Goal: Navigation & Orientation: Find specific page/section

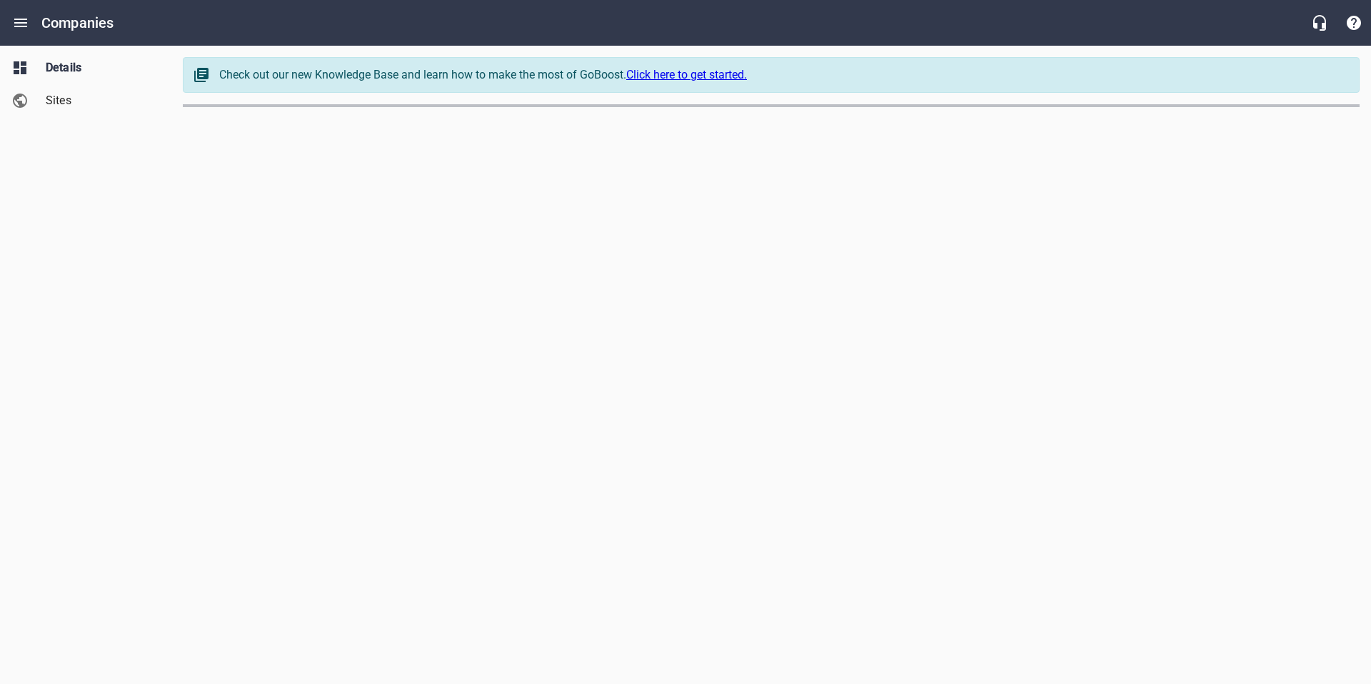
select select "[US_STATE]"
select select "48"
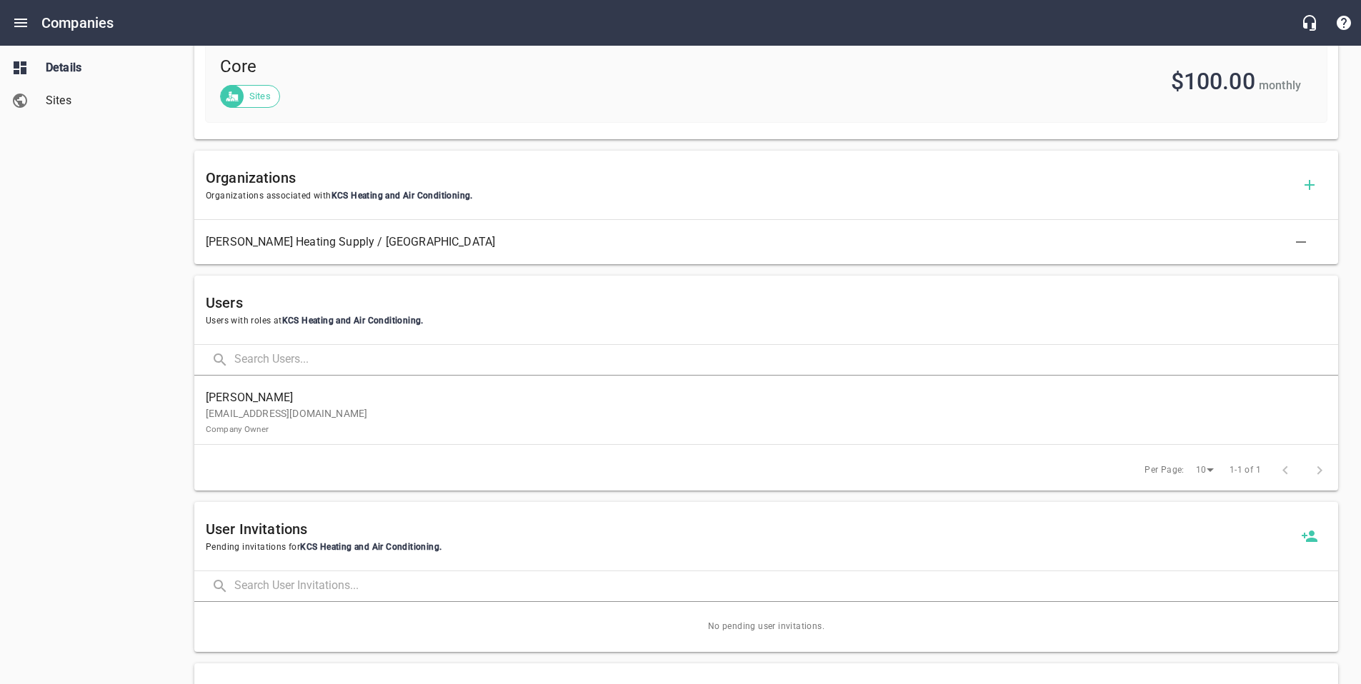
scroll to position [648, 0]
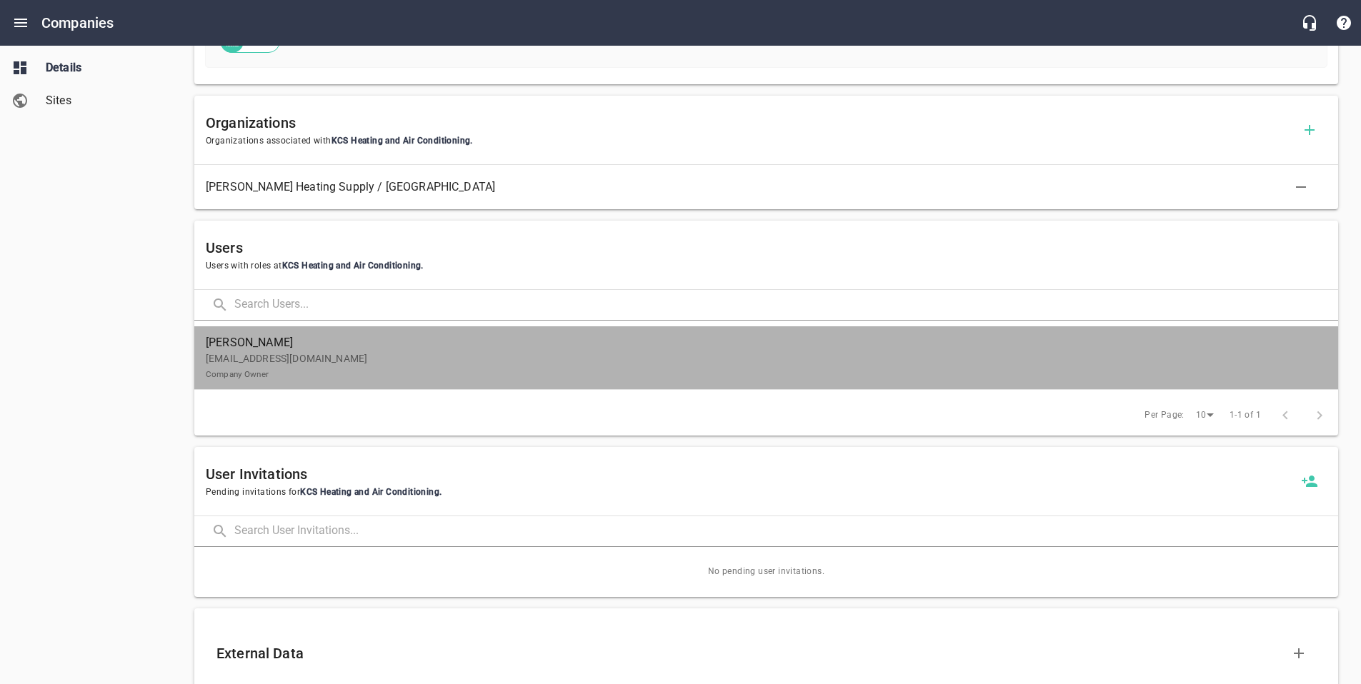
click at [324, 371] on p "[EMAIL_ADDRESS][DOMAIN_NAME] Company Owner" at bounding box center [760, 366] width 1109 height 30
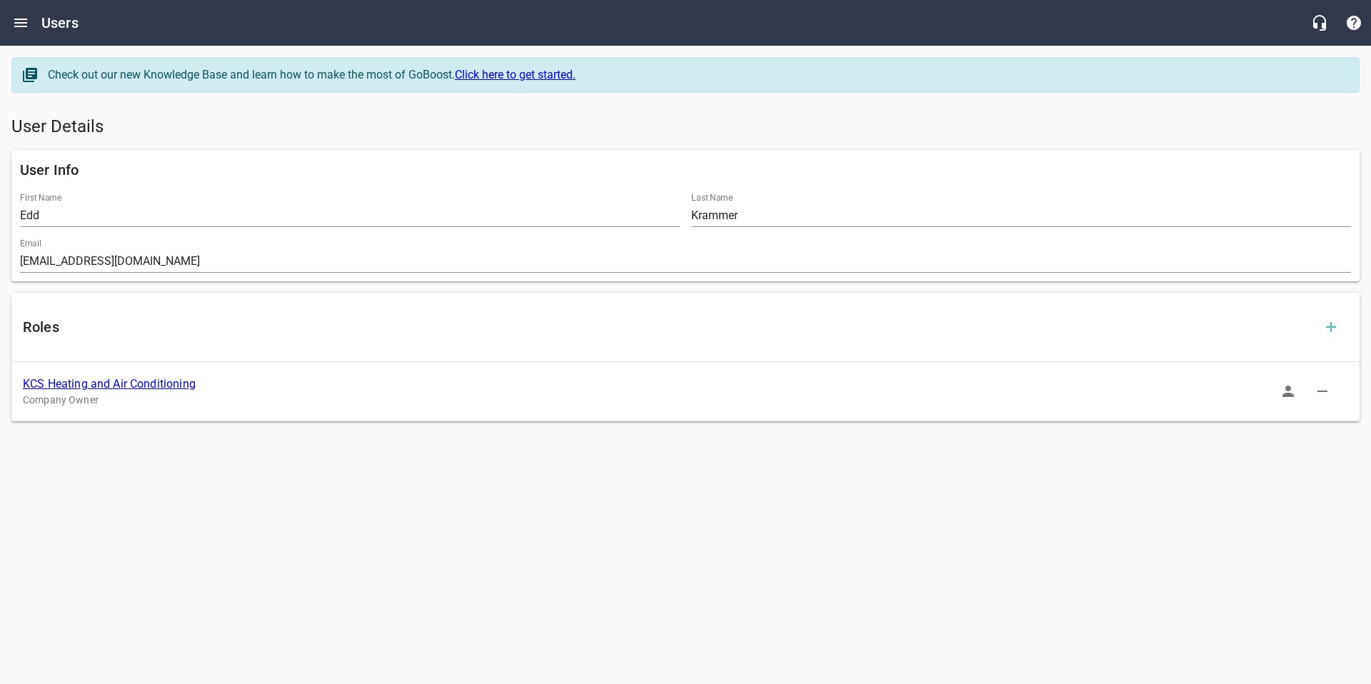
click at [1282, 395] on icon "button" at bounding box center [1288, 391] width 17 height 17
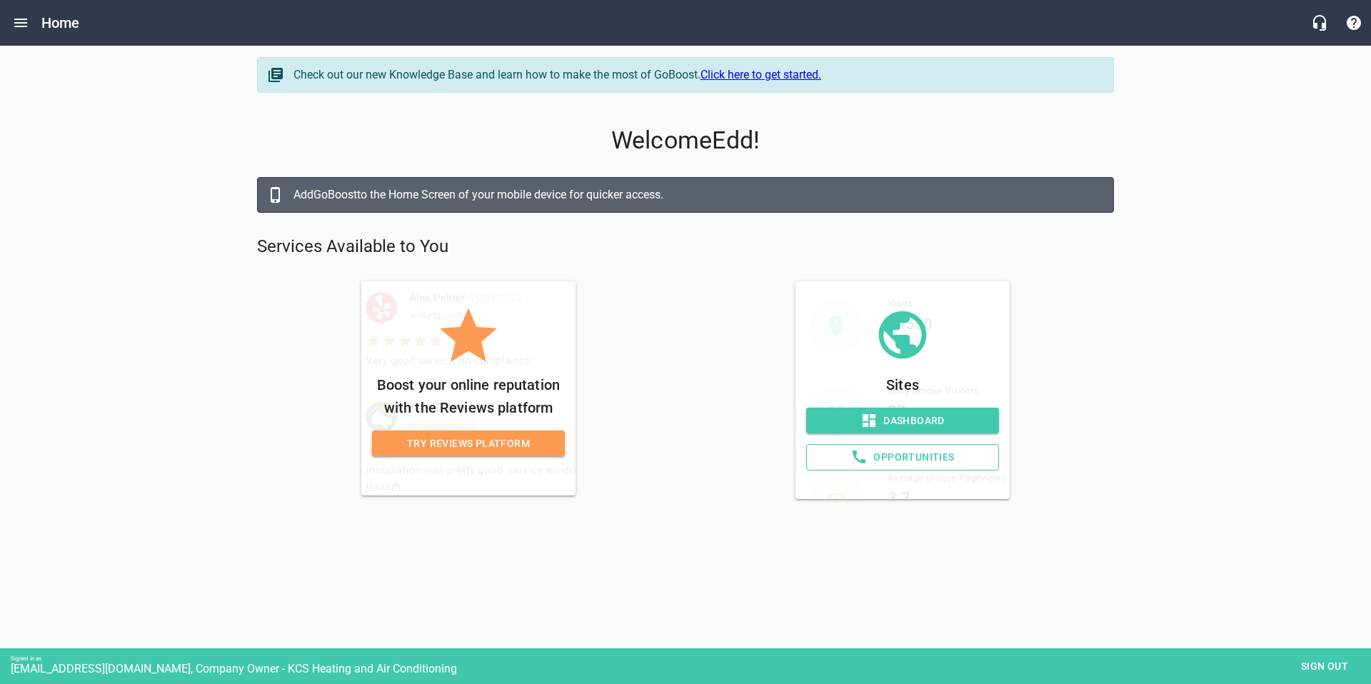
click at [878, 412] on span "Dashboard" at bounding box center [903, 421] width 170 height 18
